Goal: Information Seeking & Learning: Learn about a topic

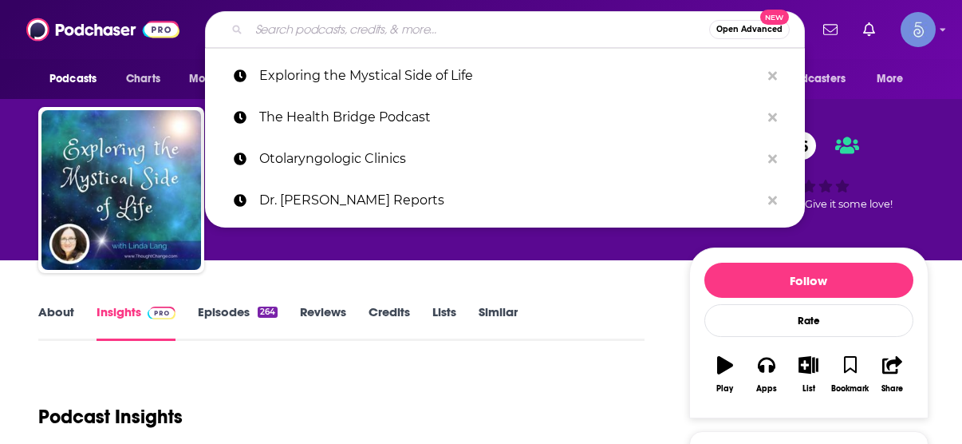
type input "The Resilient Mind"
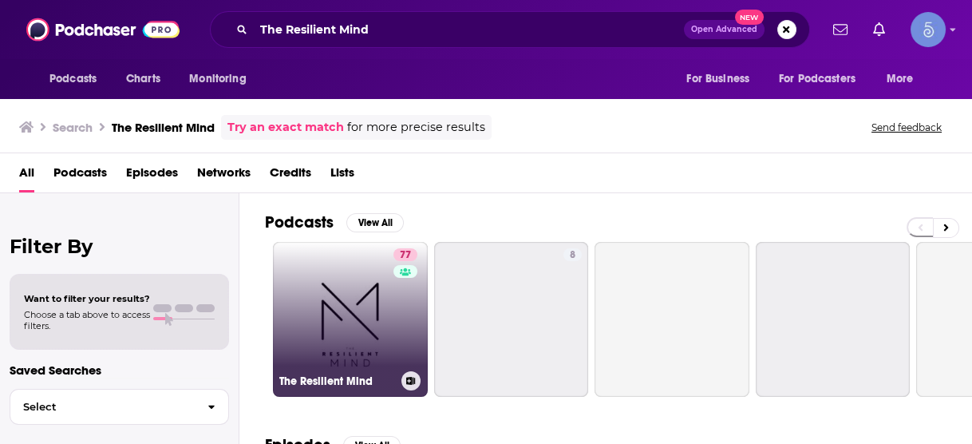
click at [385, 291] on link "77 The Resilient Mind" at bounding box center [350, 319] width 155 height 155
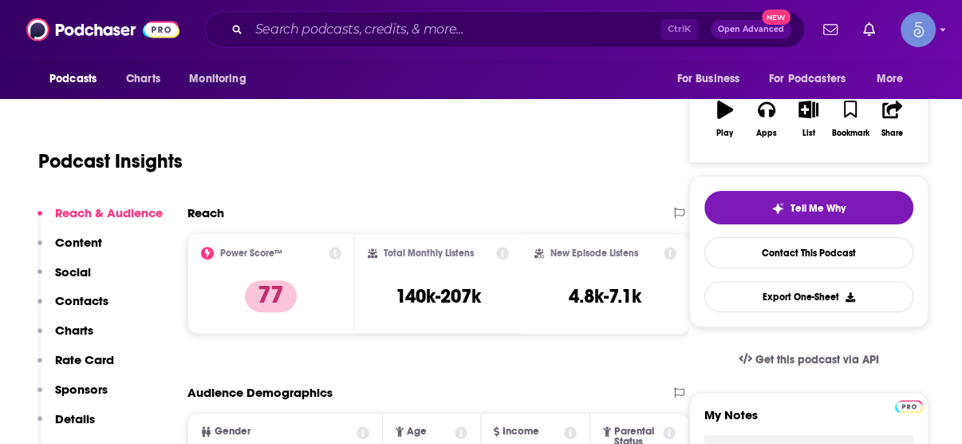
scroll to position [255, 0]
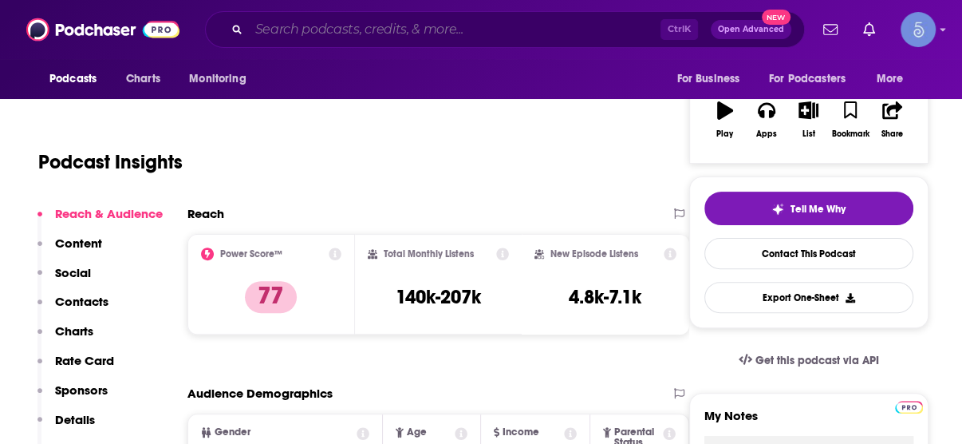
click at [544, 22] on input "Search podcasts, credits, & more..." at bounding box center [455, 30] width 412 height 26
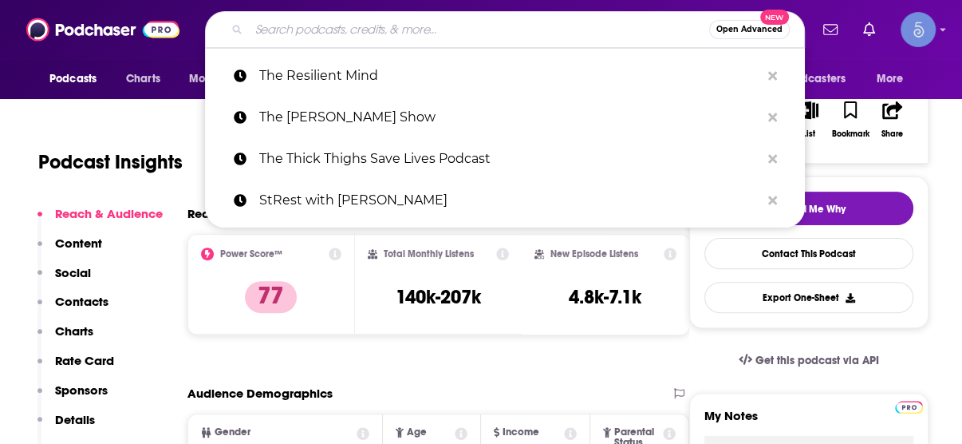
paste input "Chat Off The Mat"
type input "Chat Off The Mat"
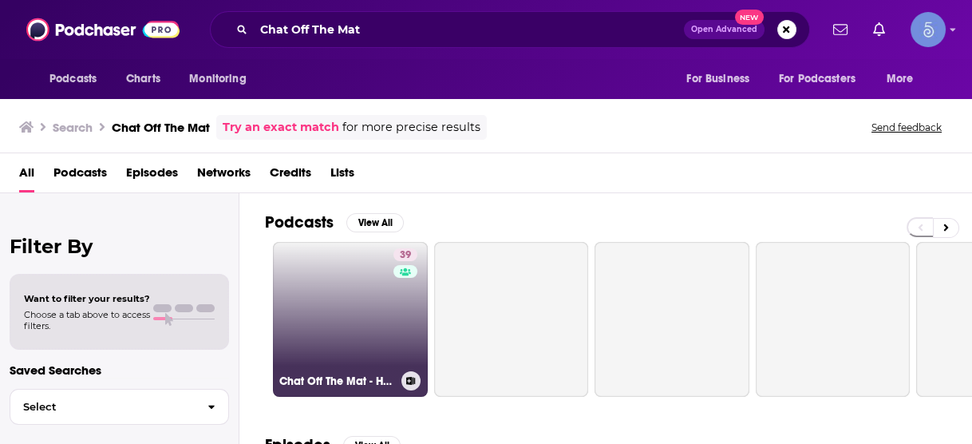
click at [373, 303] on link "39 Chat Off The Mat - Holistic Healing, Feminine Energy and Tools for Vibrant L…" at bounding box center [350, 319] width 155 height 155
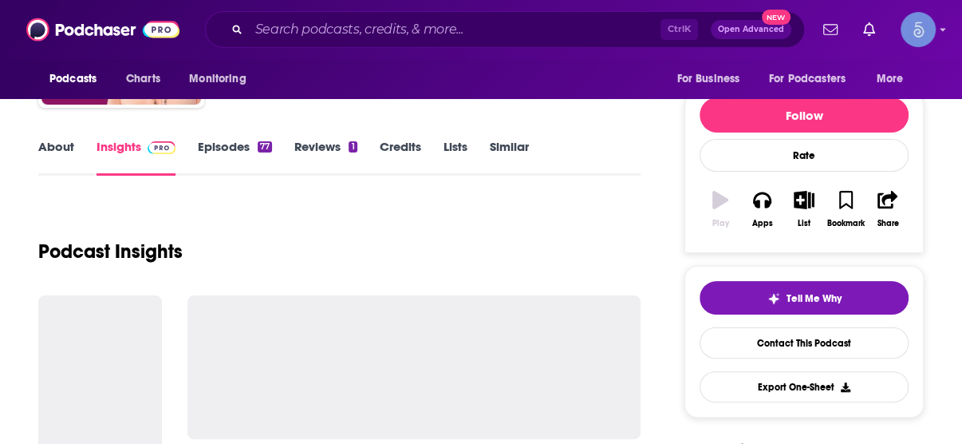
scroll to position [192, 0]
